Goal: Find specific page/section: Find specific page/section

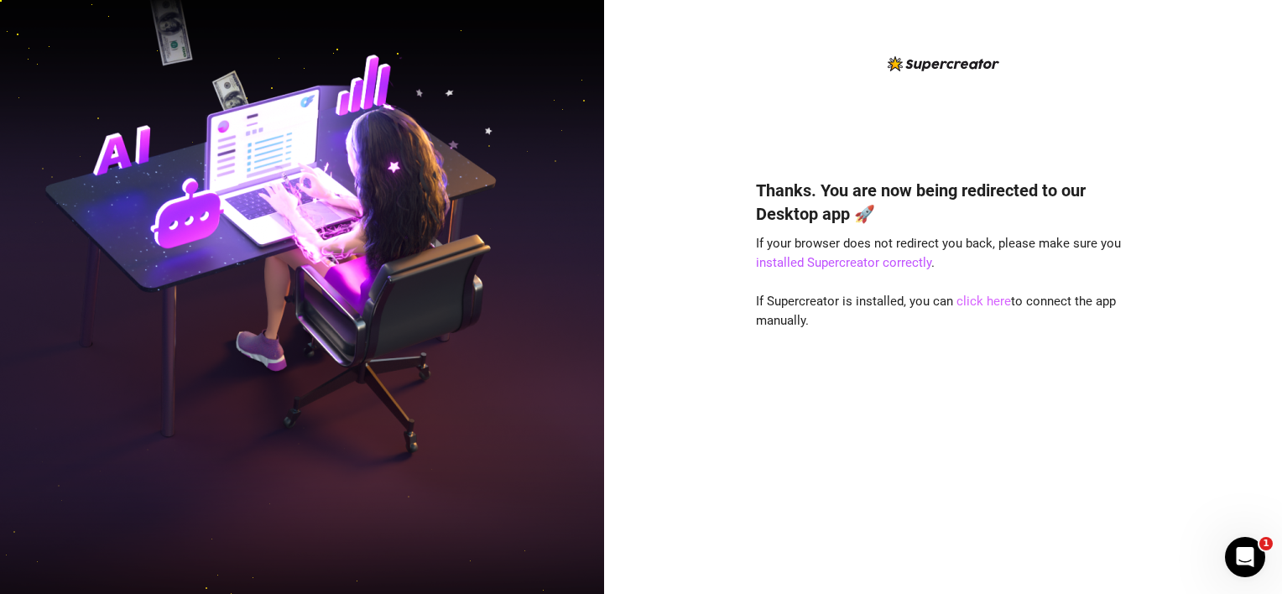
click at [966, 302] on link "click here" at bounding box center [983, 301] width 55 height 15
click at [973, 412] on div "Thanks. You are now being redirected to our Desktop app 🚀 If your browser does …" at bounding box center [943, 361] width 374 height 411
click at [1031, 413] on div "Thanks. You are now being redirected to our Desktop app 🚀 If your browser does …" at bounding box center [943, 361] width 374 height 411
click at [950, 138] on div "Thanks. You are now being redirected to our Desktop app 🚀 If your browser does …" at bounding box center [943, 310] width 374 height 513
